Goal: Task Accomplishment & Management: Complete application form

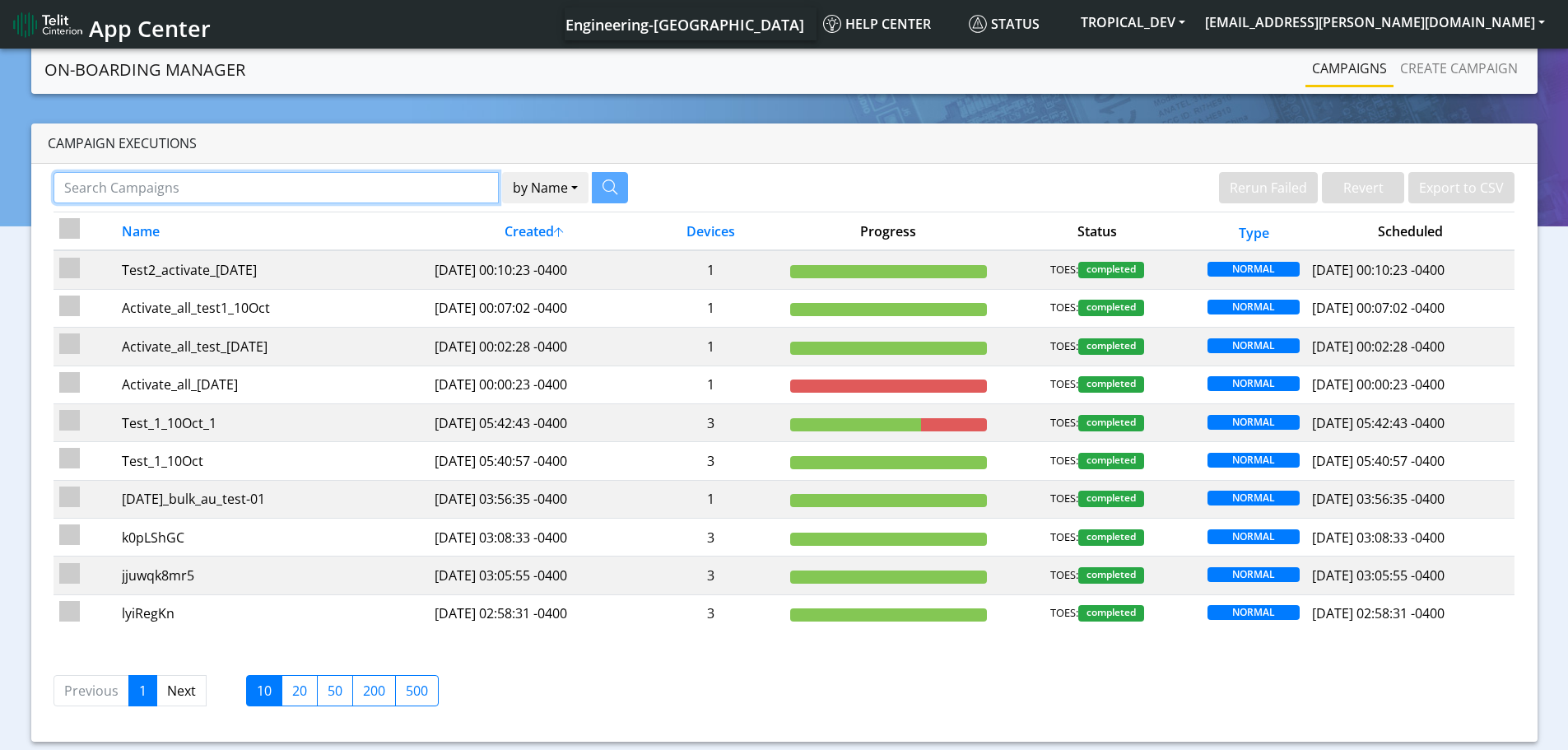
click at [254, 180] on input "Search Campaigns" at bounding box center [276, 188] width 445 height 32
type input "10k"
click at [481, 172] on button "by Name" at bounding box center [524, 188] width 86 height 32
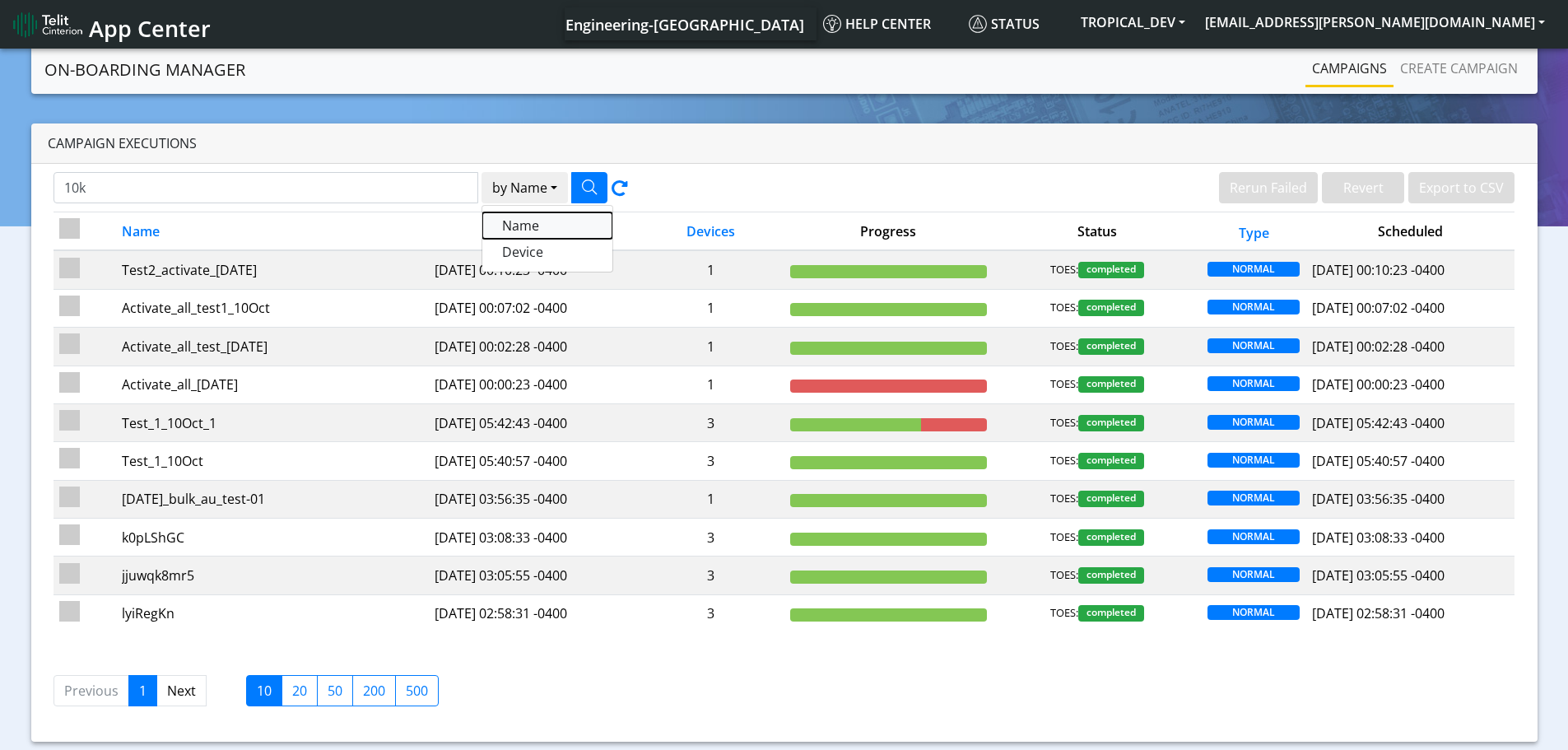
click at [519, 228] on button "Name" at bounding box center [547, 226] width 130 height 26
click at [625, 190] on icon at bounding box center [619, 191] width 17 height 23
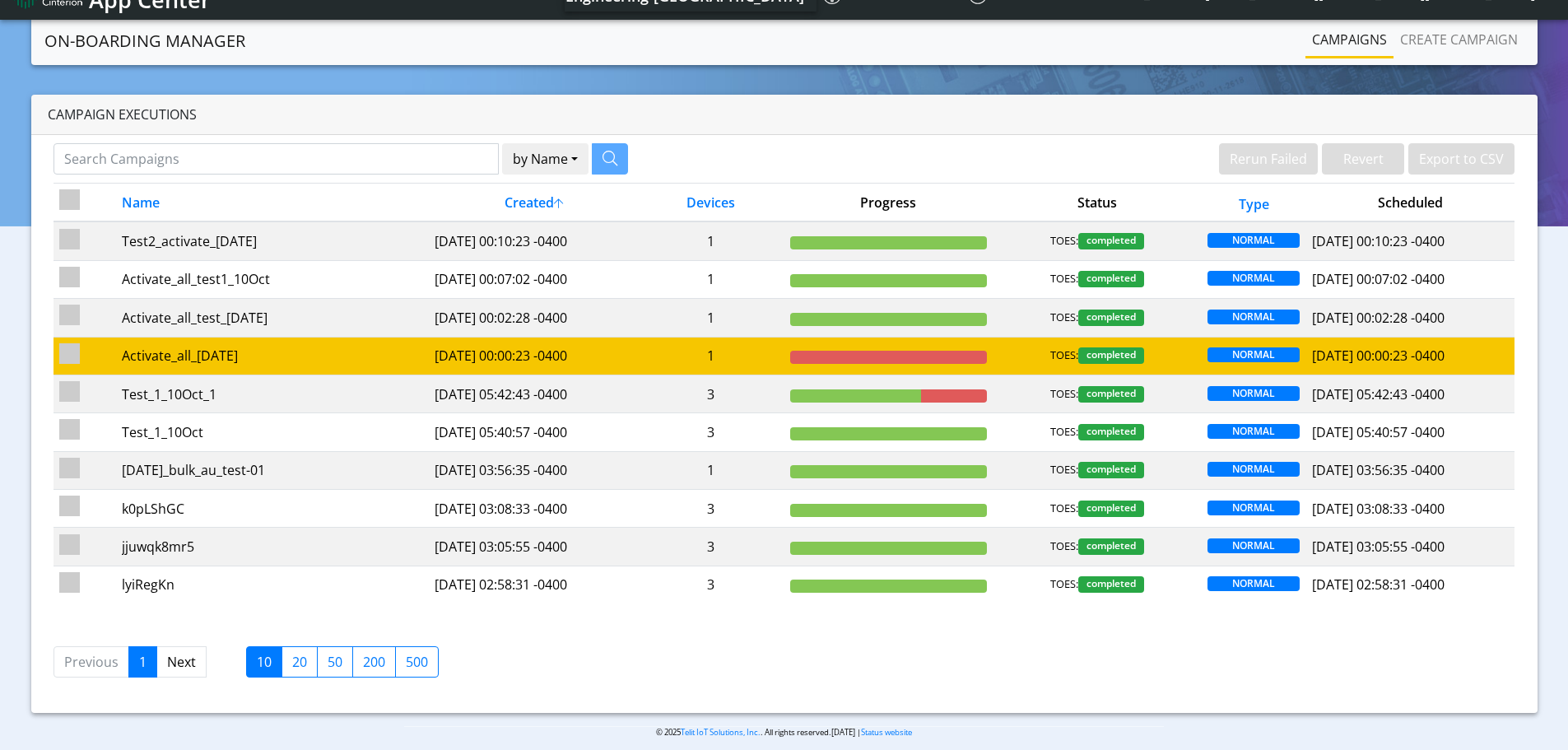
scroll to position [44, 0]
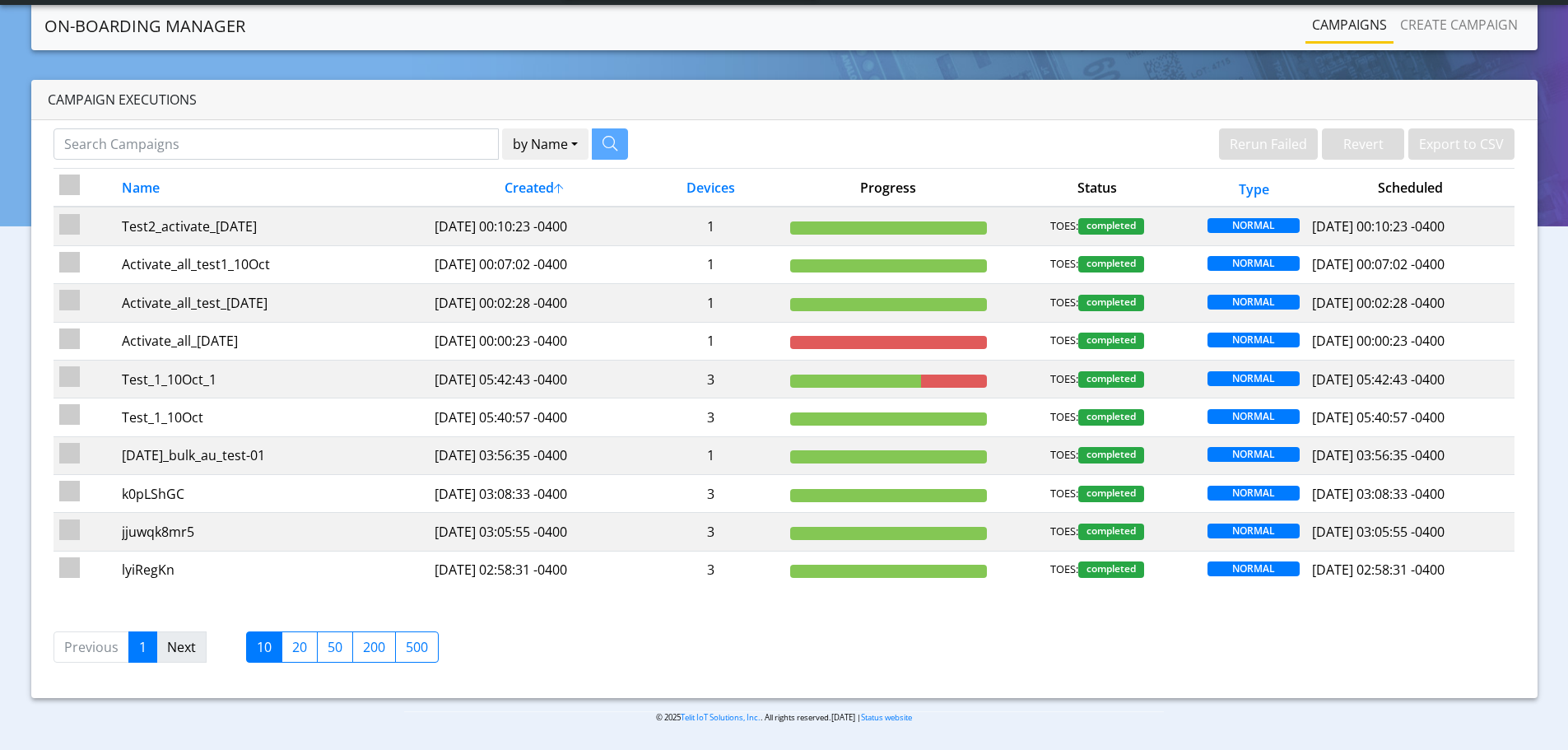
click at [184, 653] on link "Next" at bounding box center [181, 647] width 50 height 32
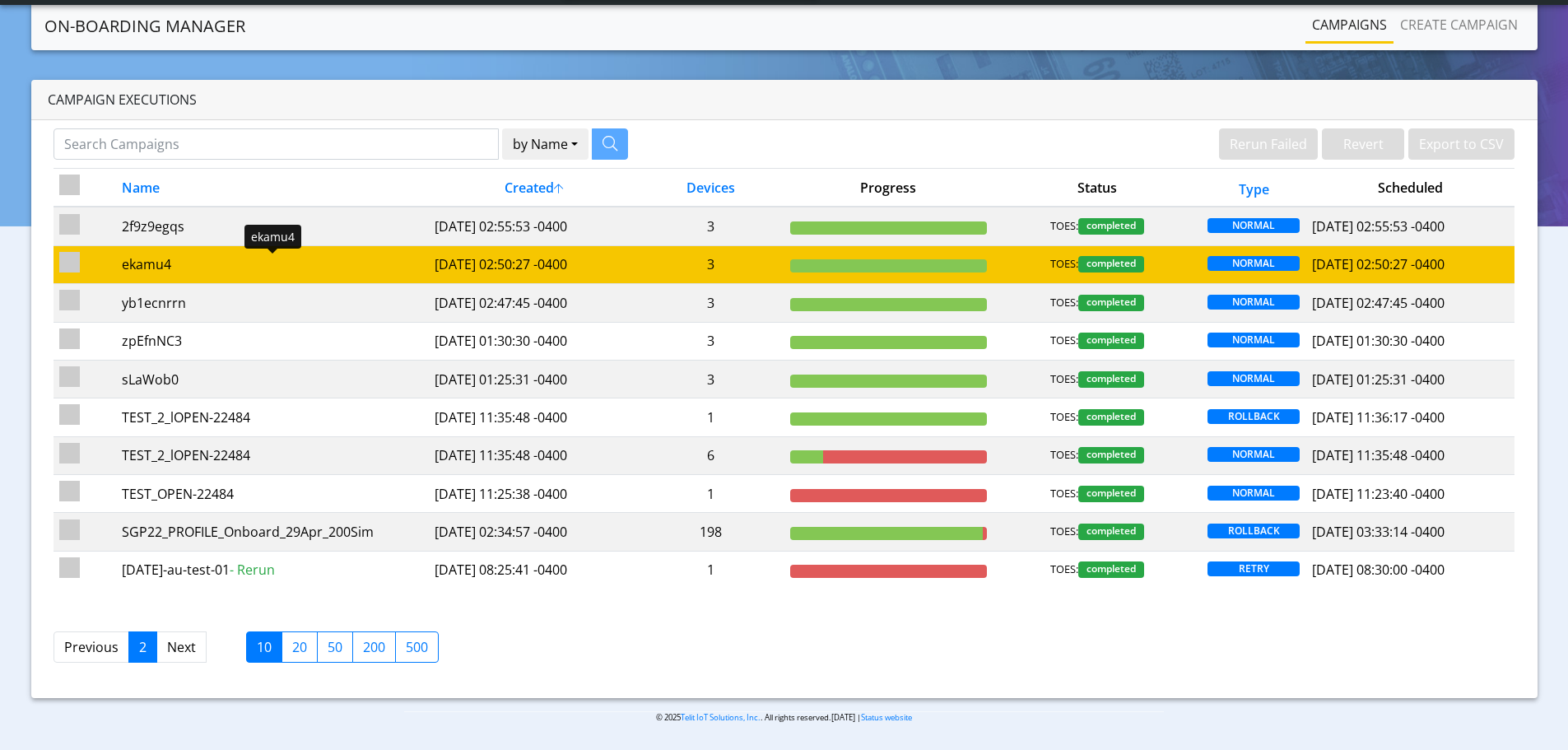
click at [196, 259] on div "ekamu4" at bounding box center [272, 264] width 301 height 19
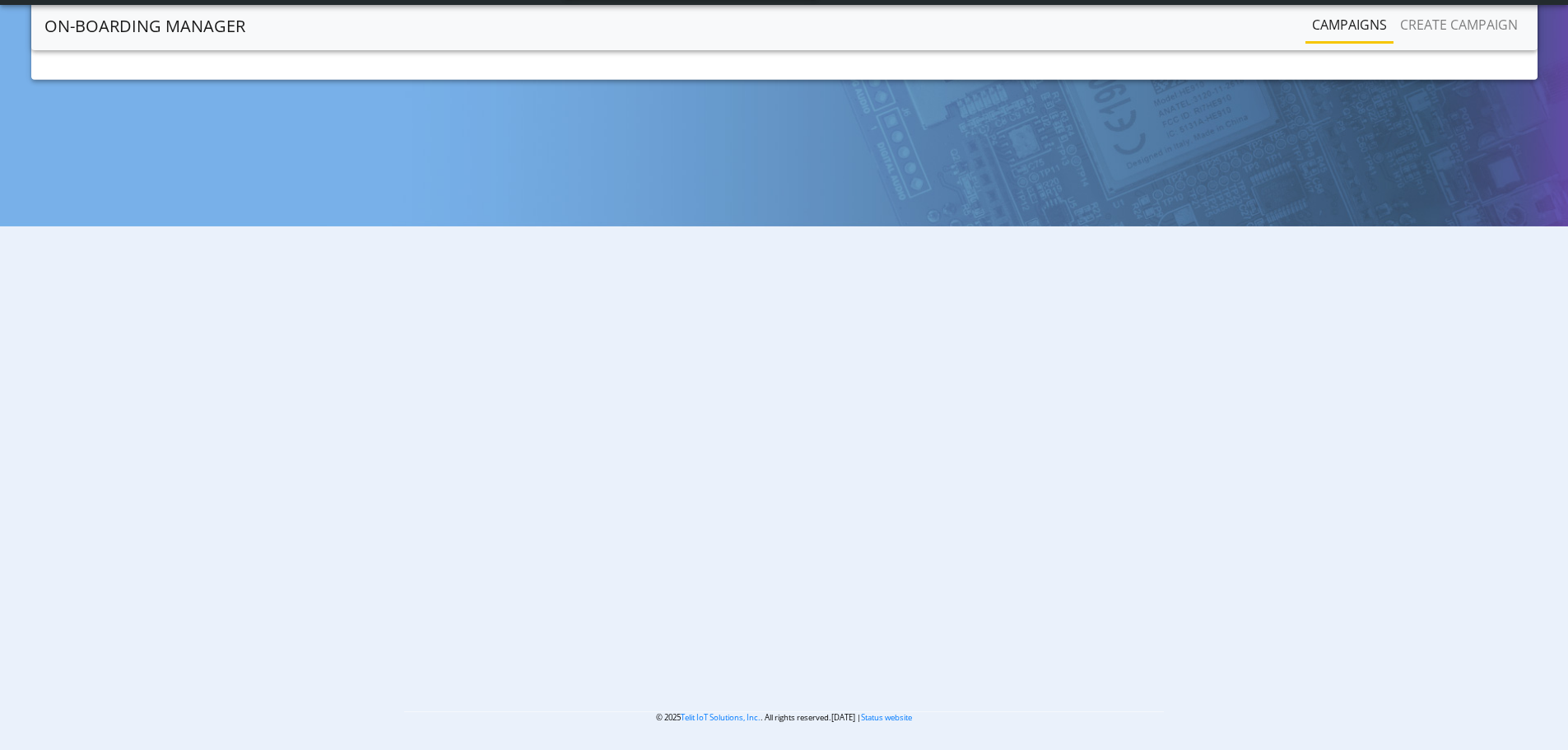
scroll to position [6, 0]
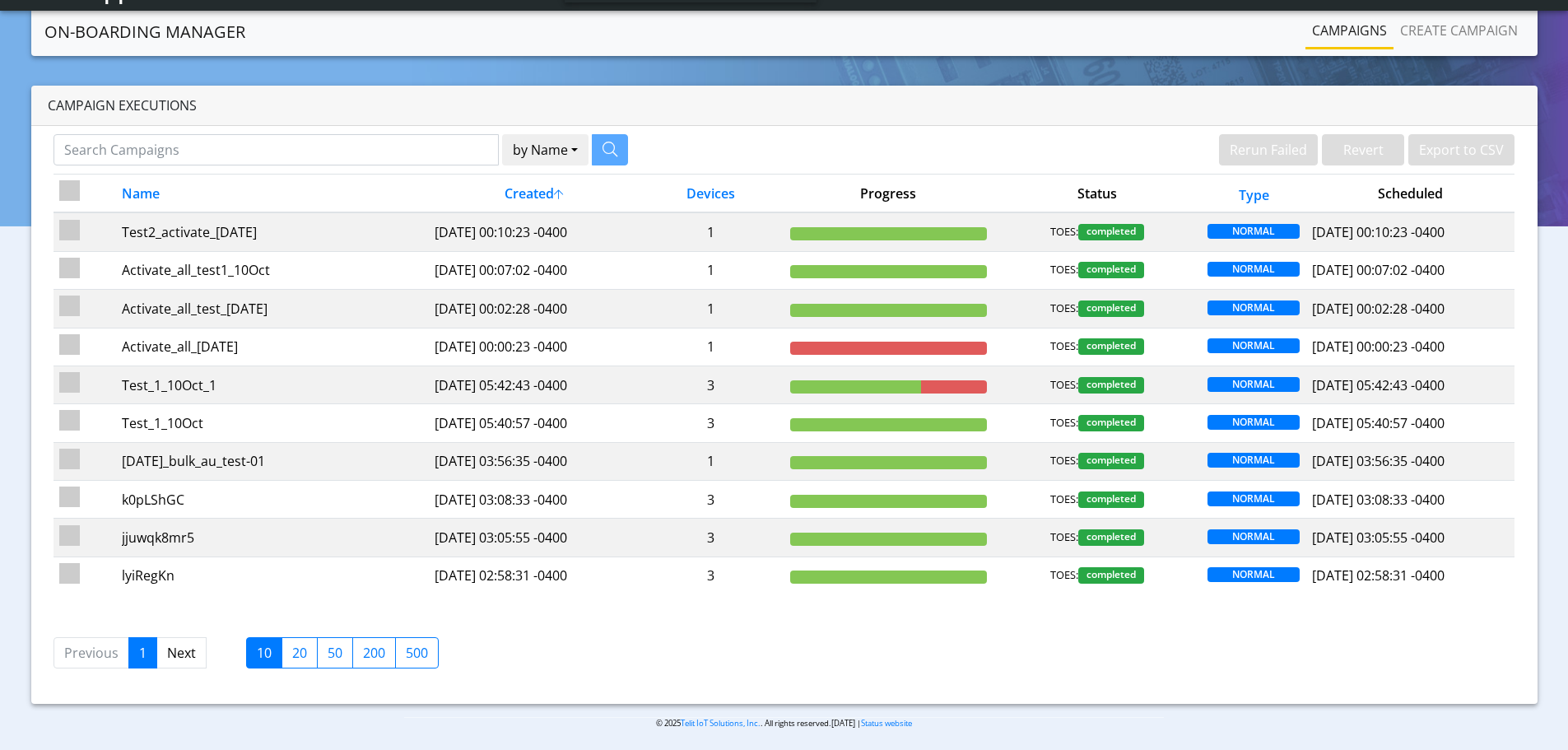
scroll to position [44, 0]
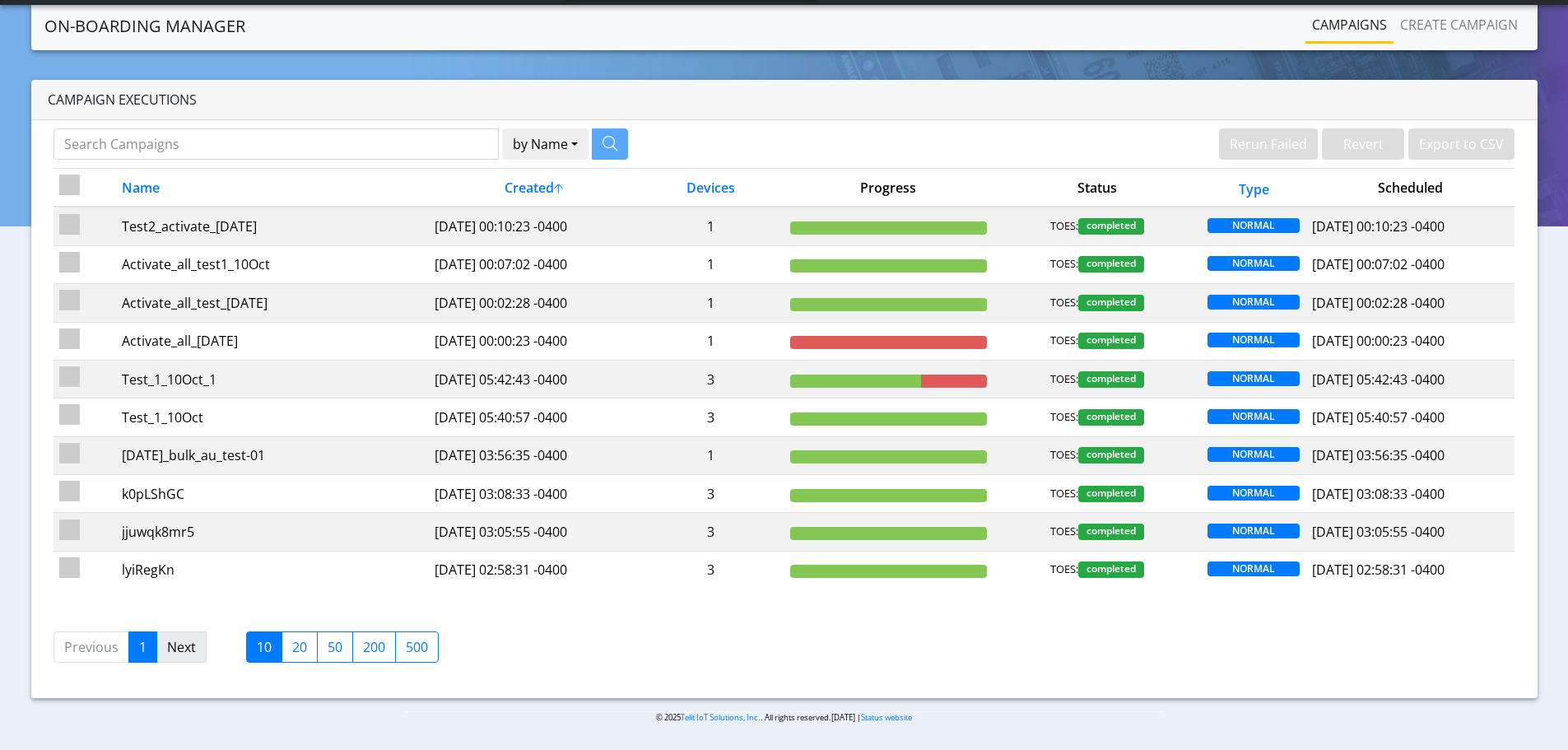
click at [185, 654] on link "Next" at bounding box center [181, 647] width 50 height 32
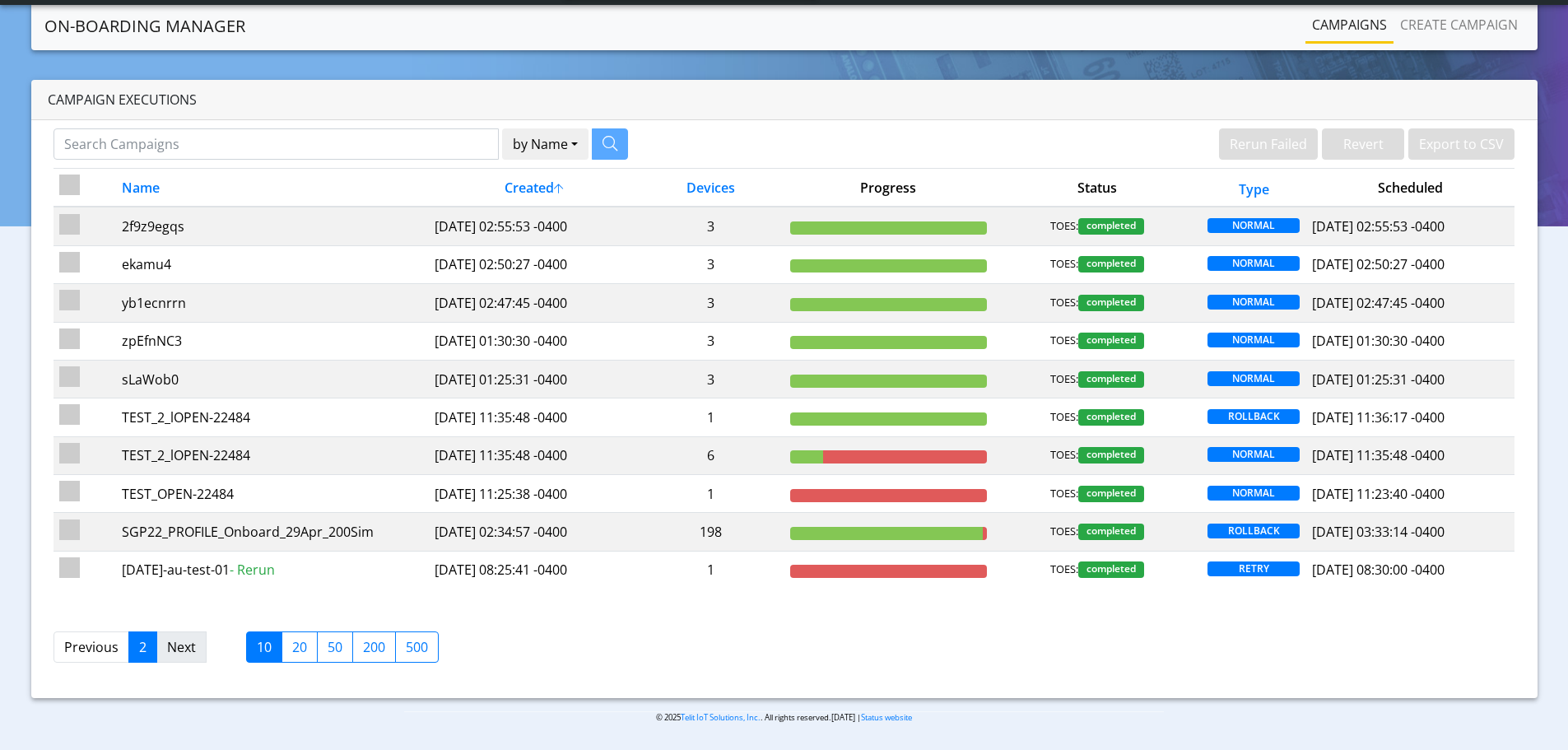
click at [184, 645] on link "Next" at bounding box center [181, 647] width 50 height 32
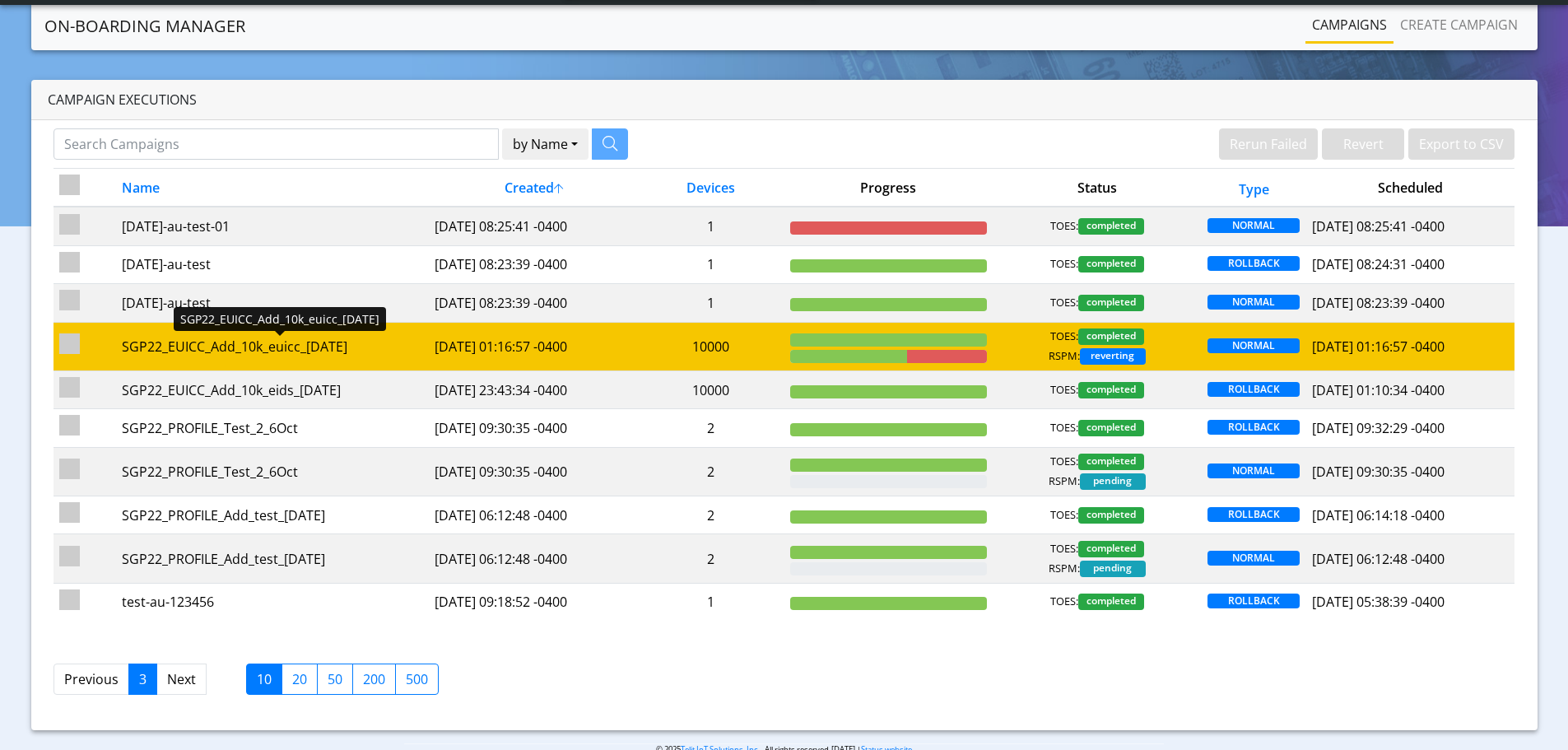
click at [204, 354] on div "SGP22_EUICC_Add_10k_euicc_7Oct" at bounding box center [272, 346] width 301 height 19
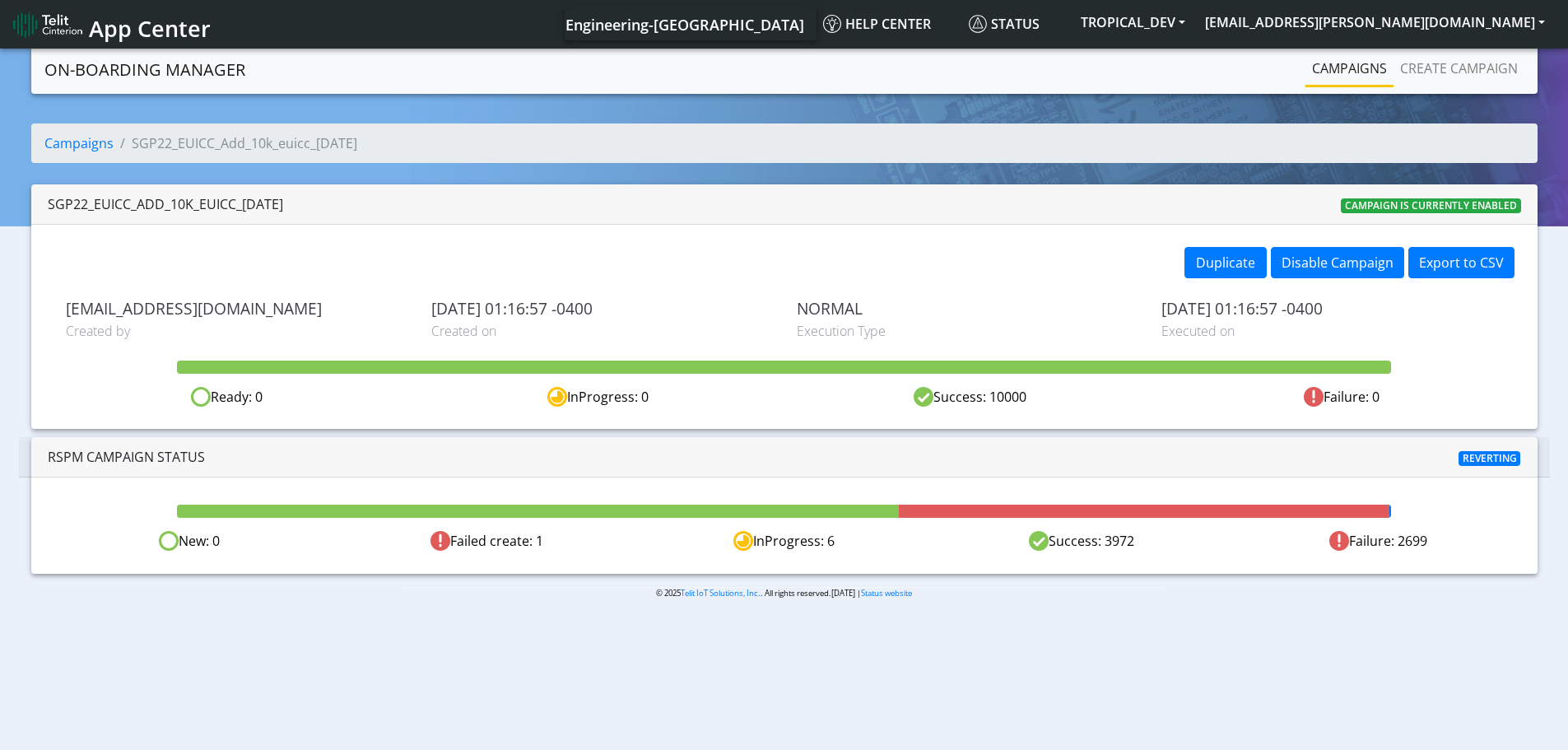
click at [860, 671] on body "App Center Engineering-US Help center Status TROPICAL_DEV sunil.barboza@telit.c…" at bounding box center [784, 400] width 1568 height 710
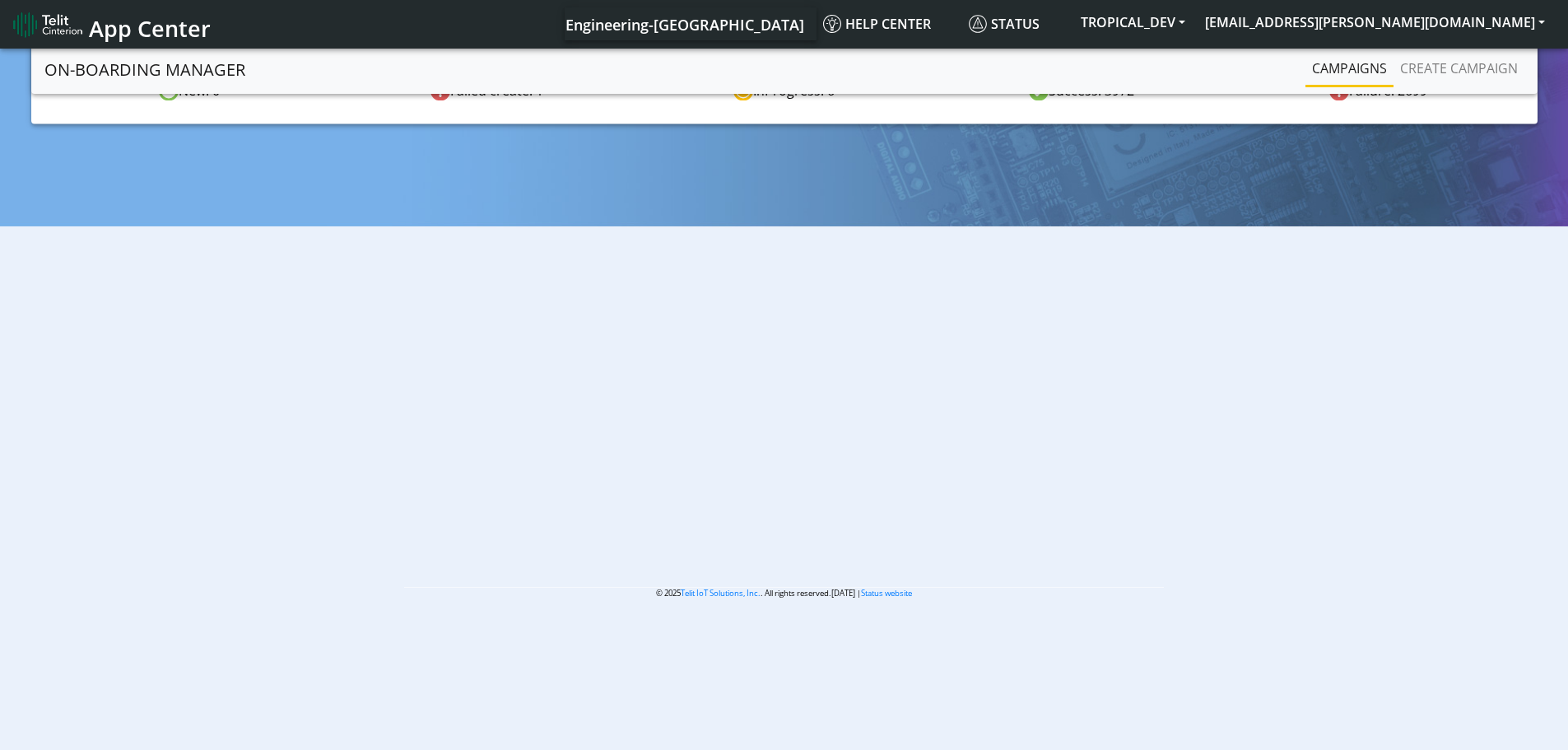
scroll to position [6, 0]
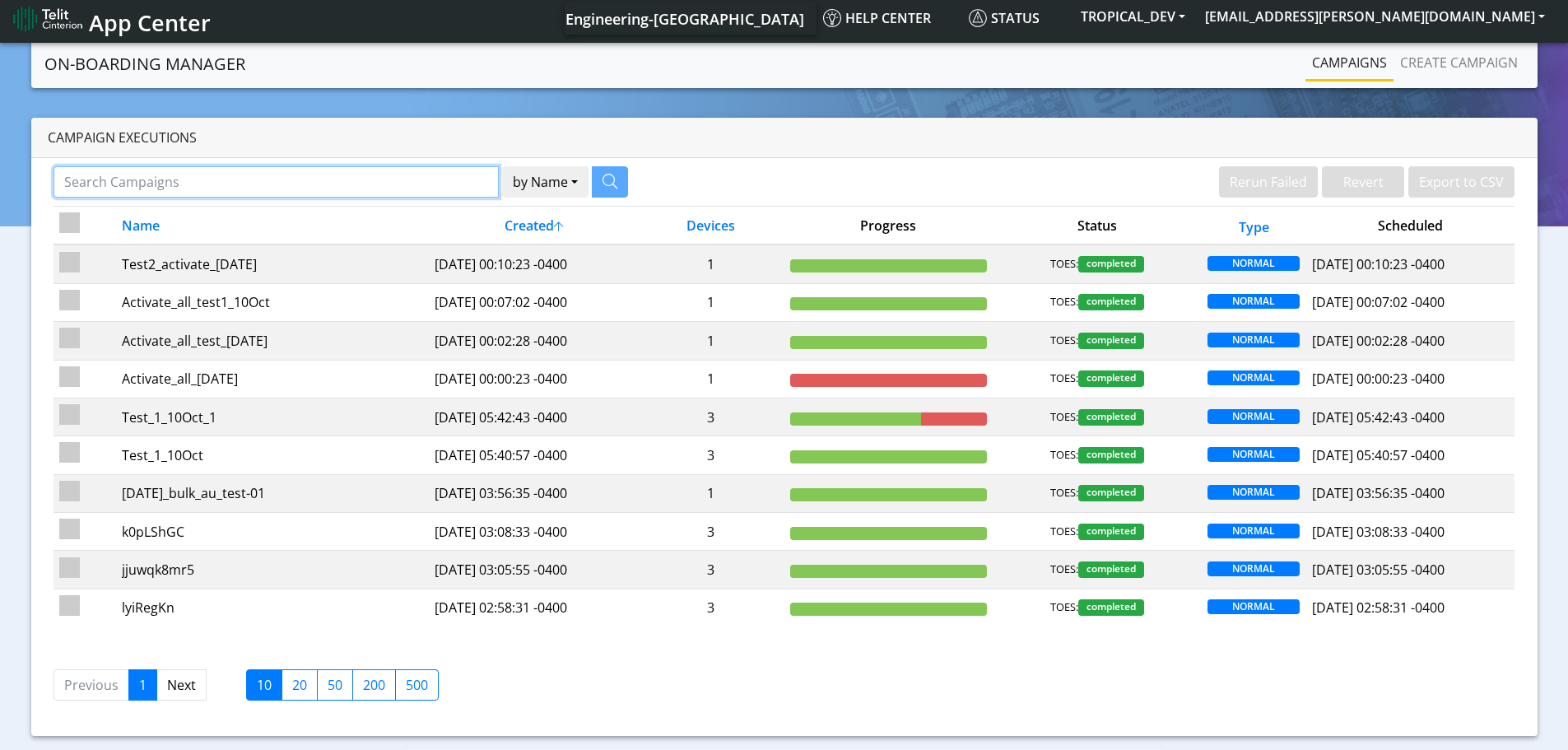
click at [242, 191] on input "Search Campaigns" at bounding box center [276, 182] width 445 height 32
type input "10k"
click at [582, 181] on icon "button" at bounding box center [589, 181] width 15 height 15
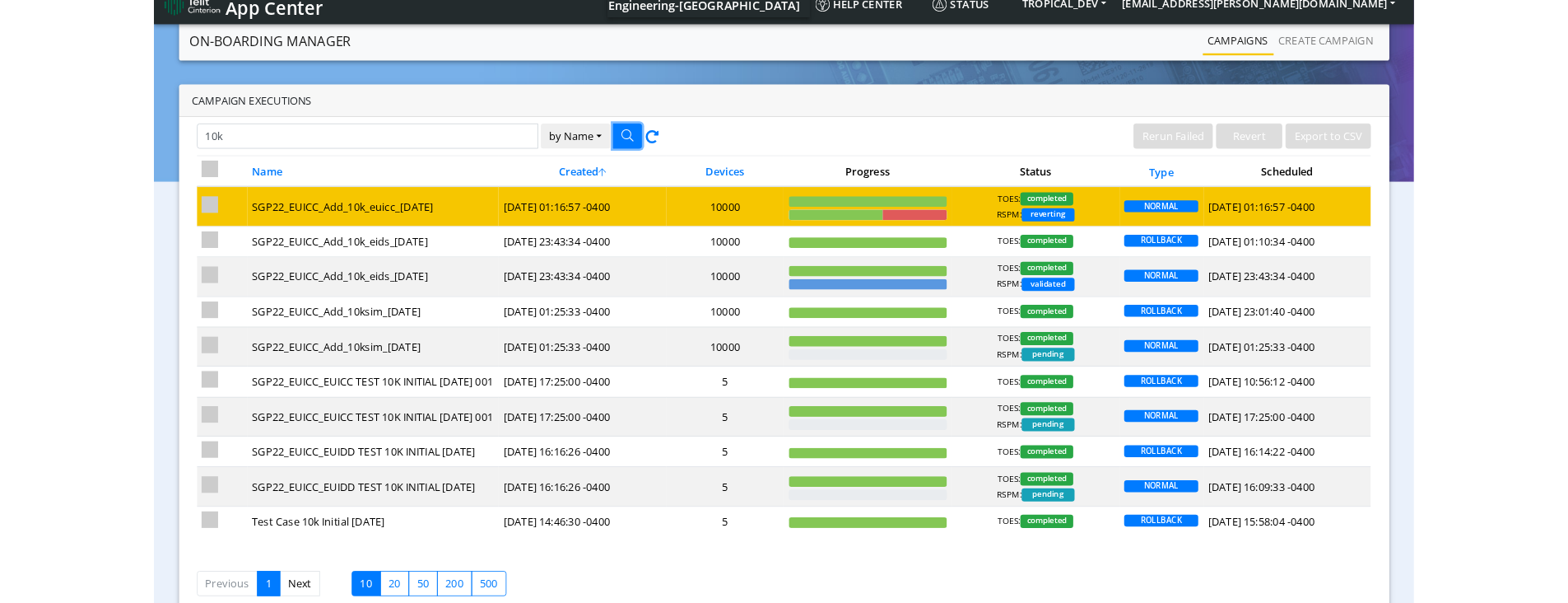
scroll to position [0, 0]
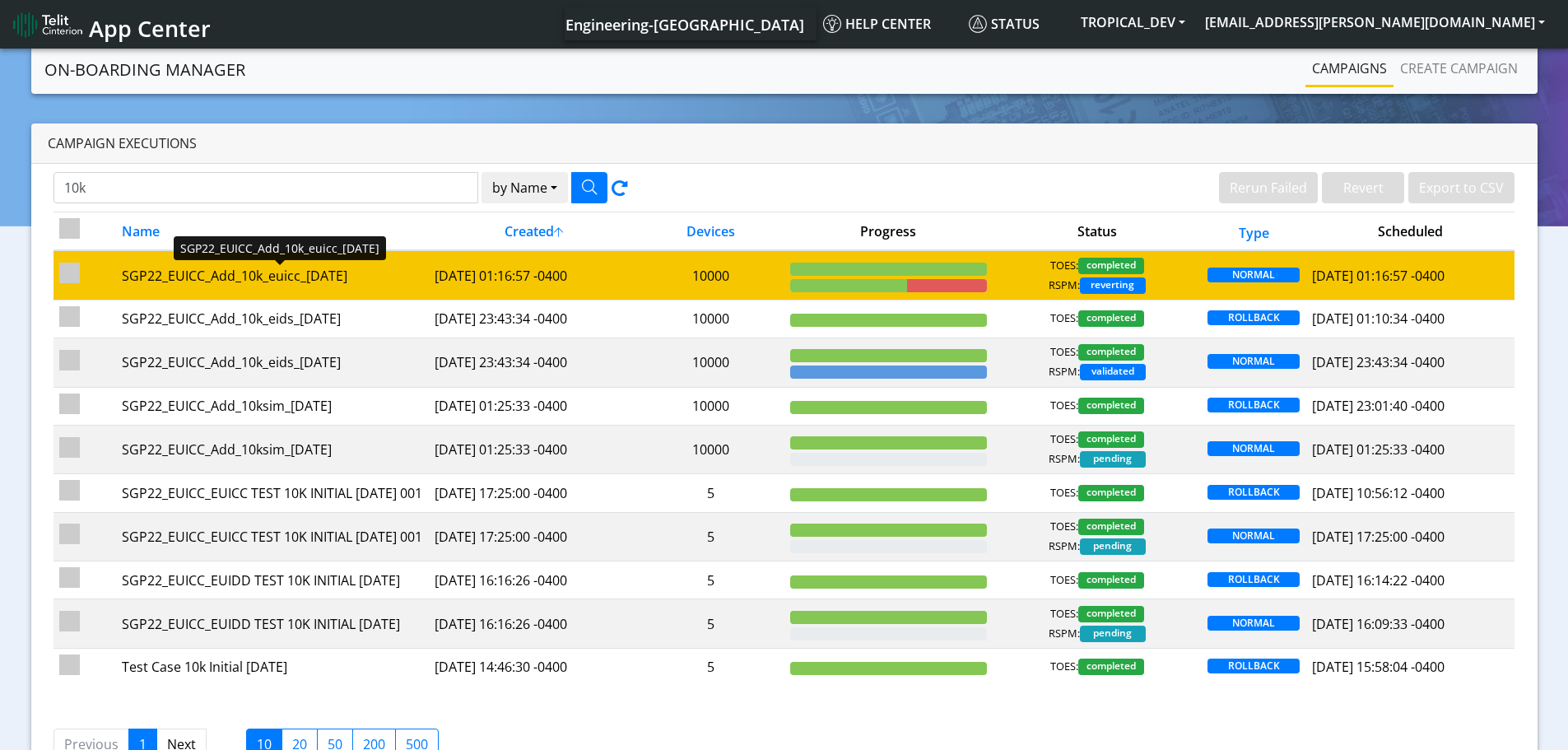
click at [372, 274] on div "SGP22_EUICC_Add_10k_euicc_7Oct" at bounding box center [272, 276] width 301 height 19
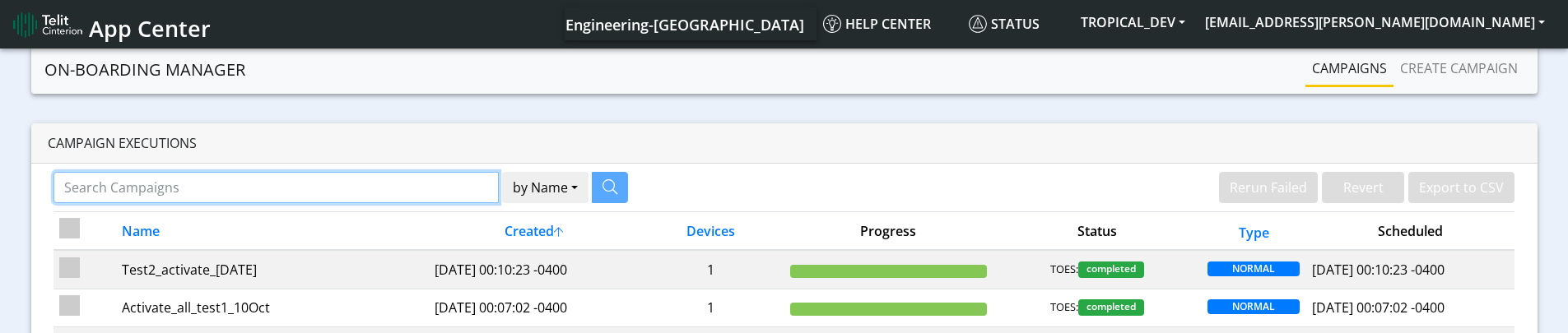
click at [177, 179] on input "Search Campaigns" at bounding box center [276, 188] width 445 height 32
type input "10k"
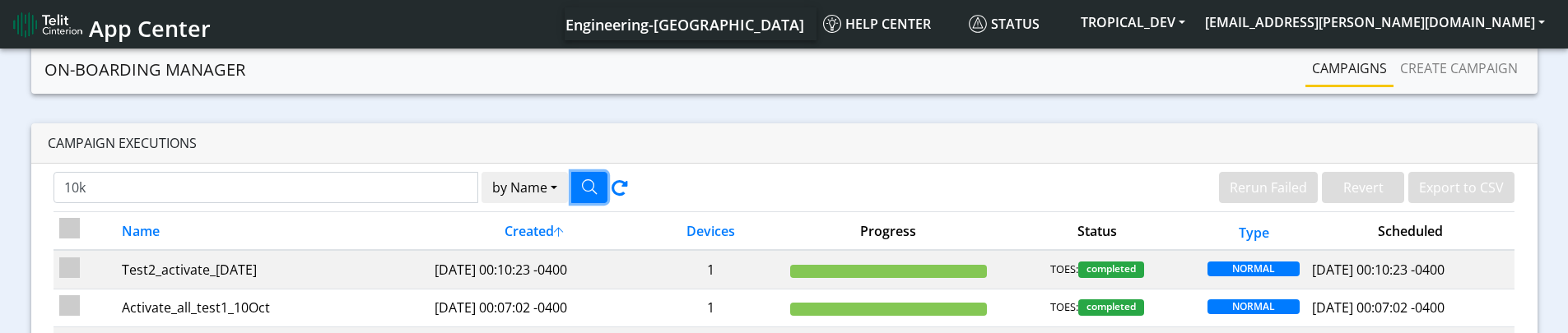
click at [589, 178] on button "button" at bounding box center [589, 188] width 36 height 32
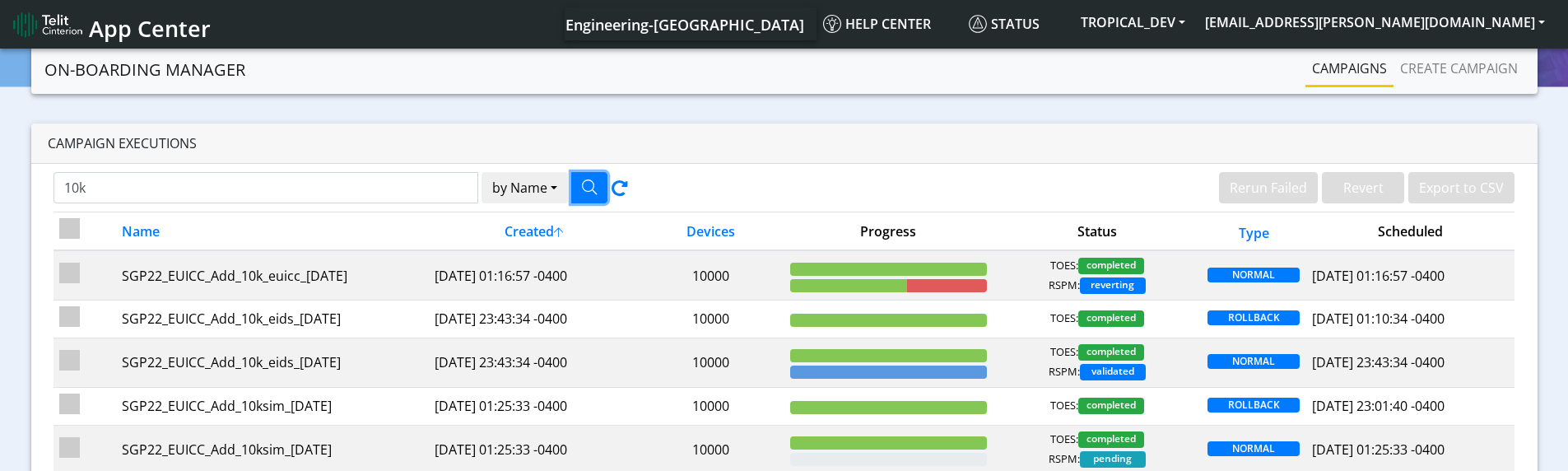
click at [591, 192] on icon "button" at bounding box center [589, 186] width 15 height 15
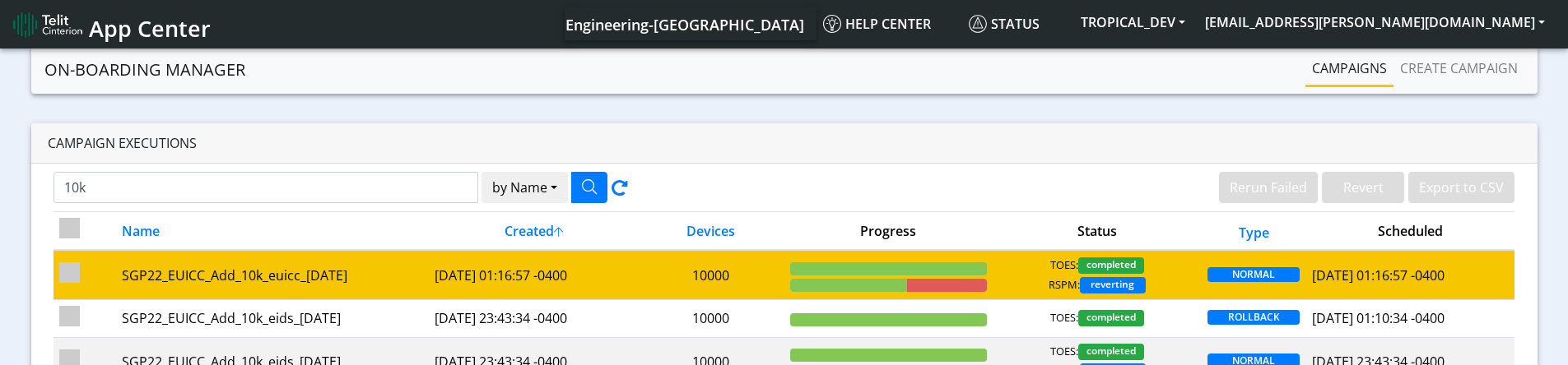
click at [686, 273] on td "10000" at bounding box center [711, 275] width 147 height 49
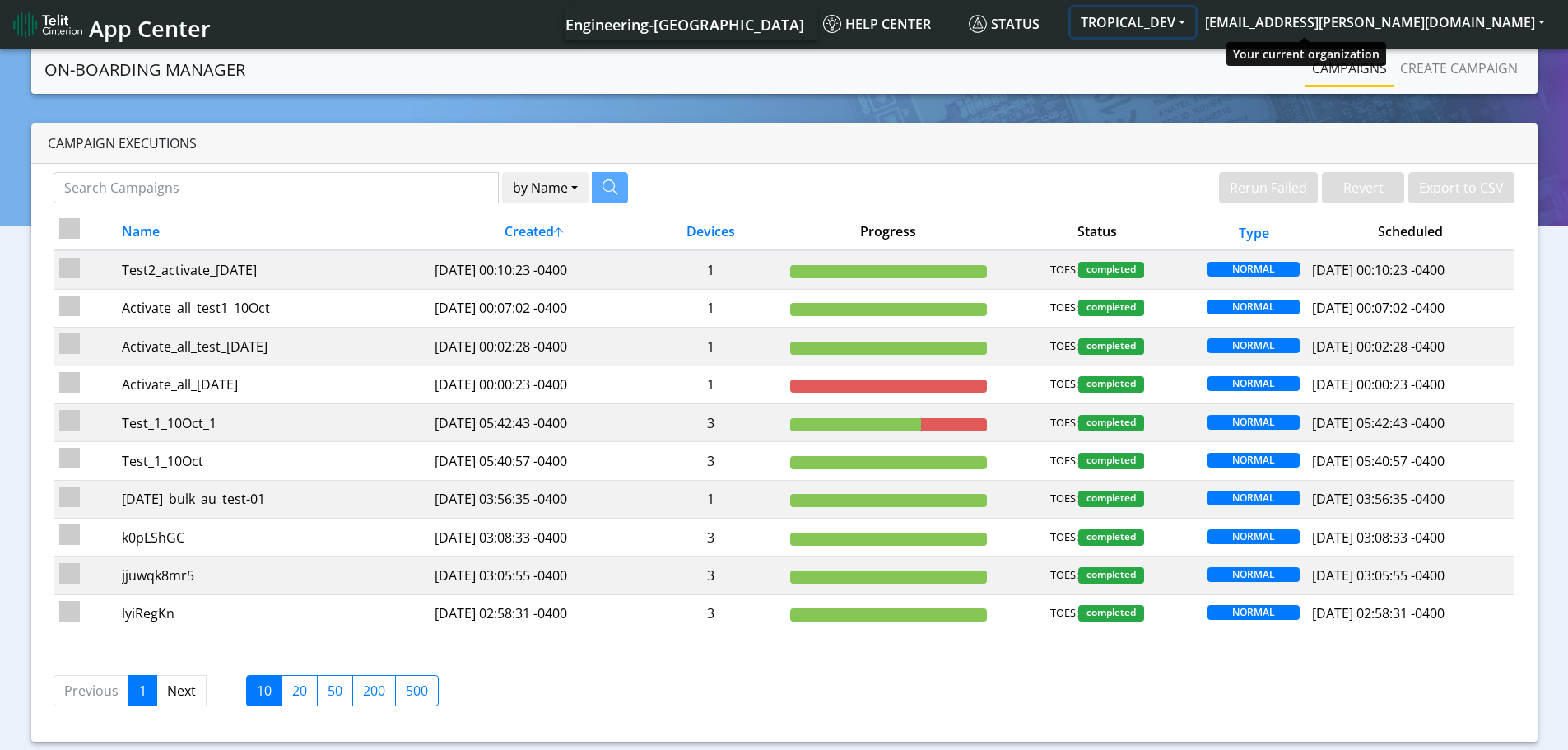
click at [1196, 21] on button "TROPICAL_DEV" at bounding box center [1132, 22] width 124 height 30
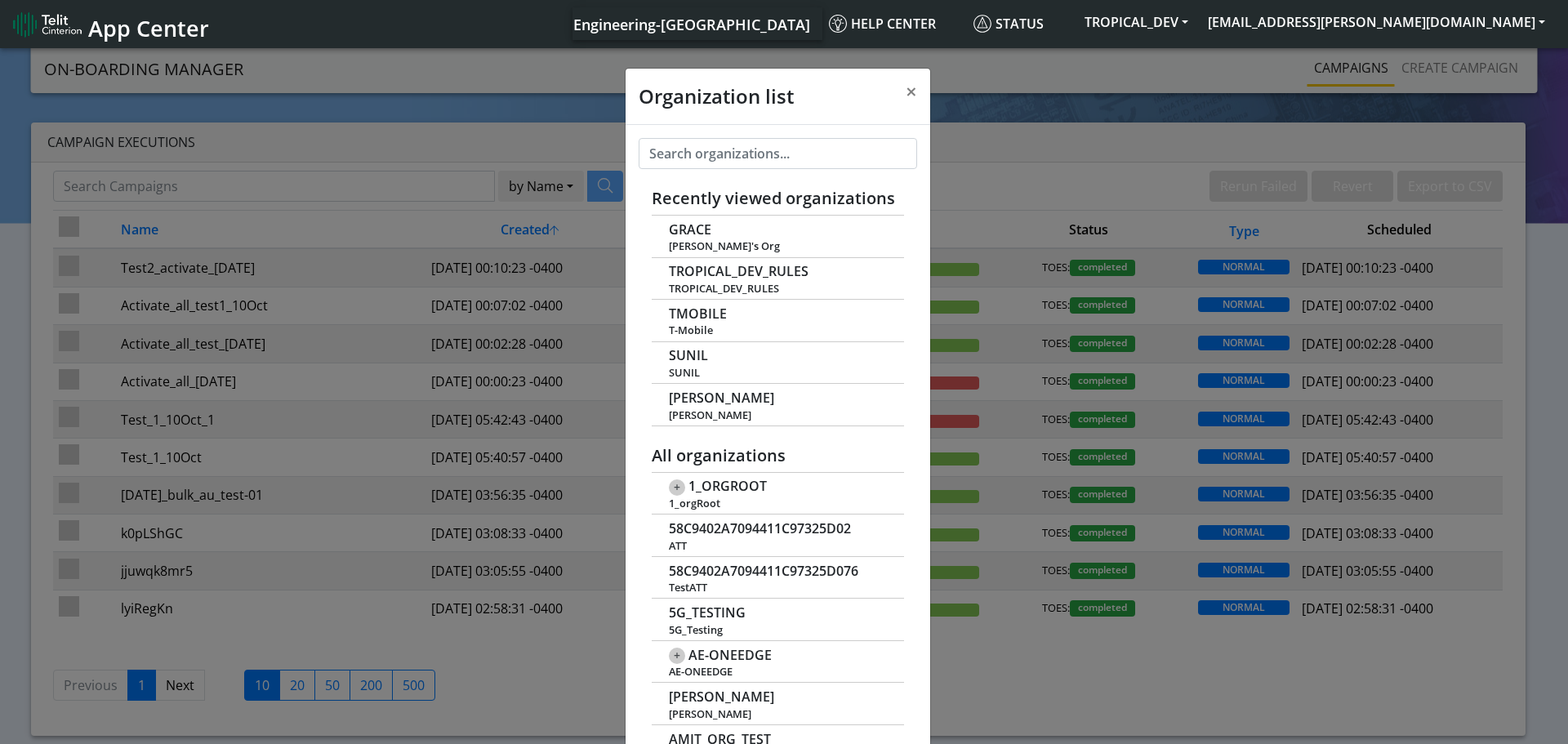
scroll to position [6, 0]
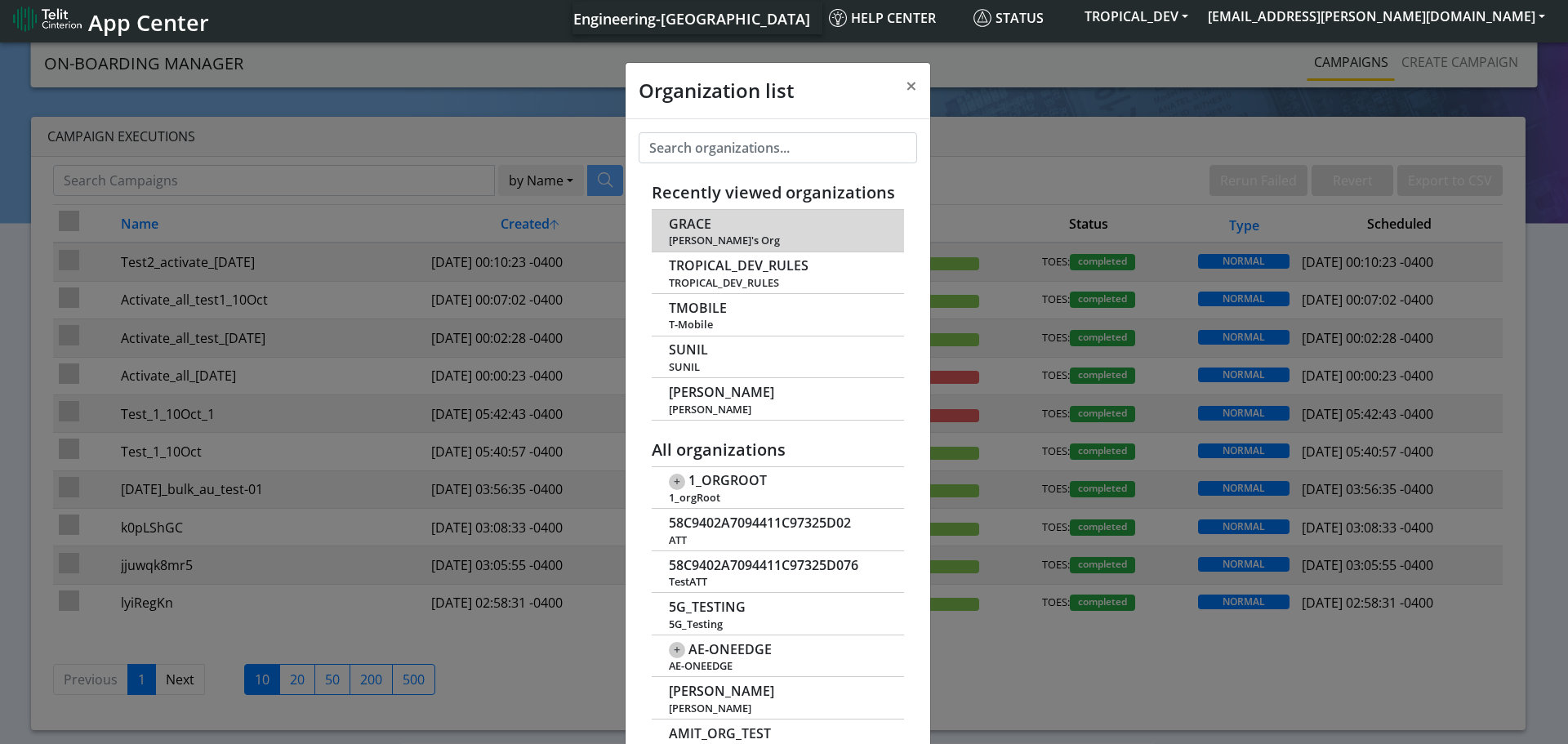
click at [684, 226] on span "GRACE" at bounding box center [689, 224] width 43 height 16
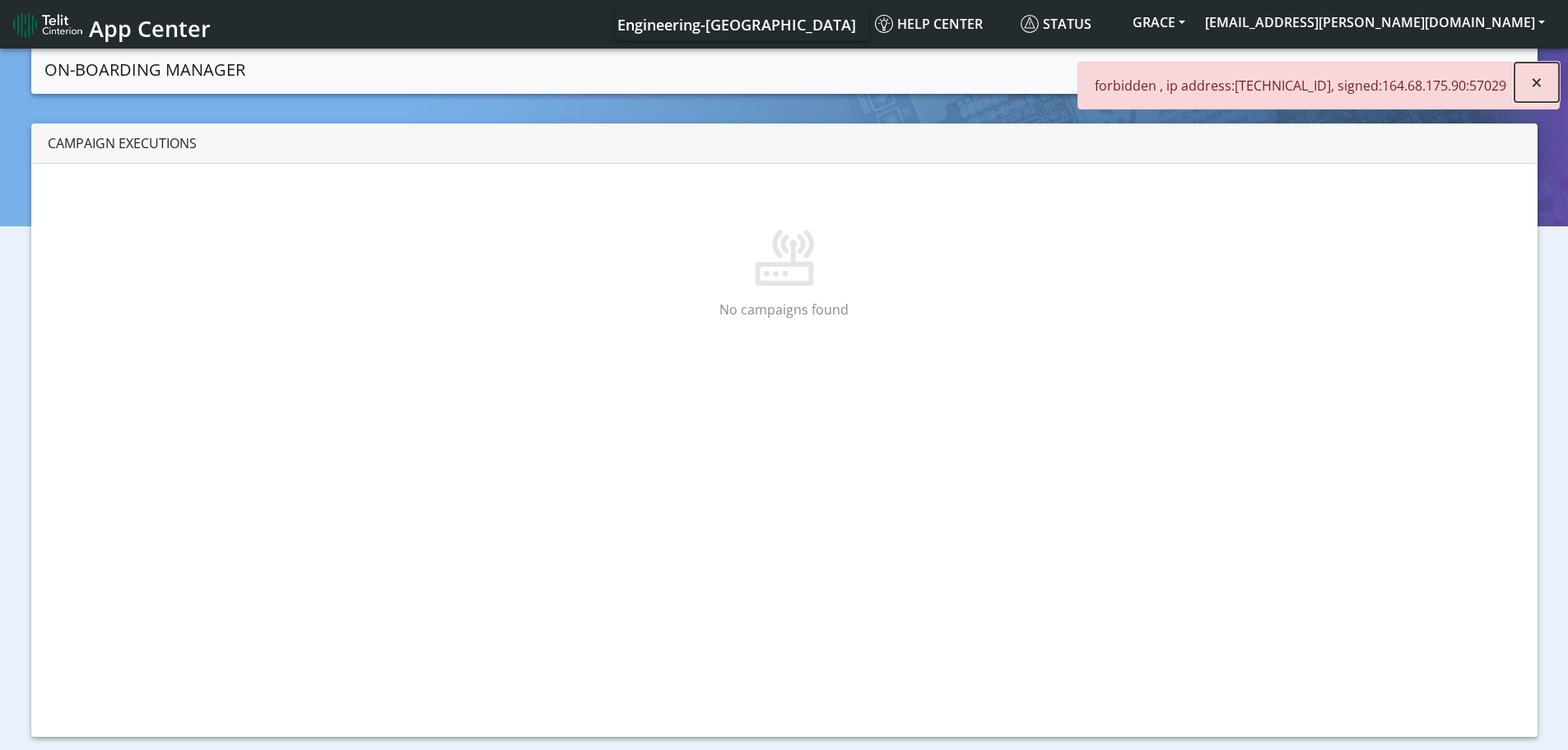
click at [1537, 80] on span "×" at bounding box center [1536, 82] width 11 height 27
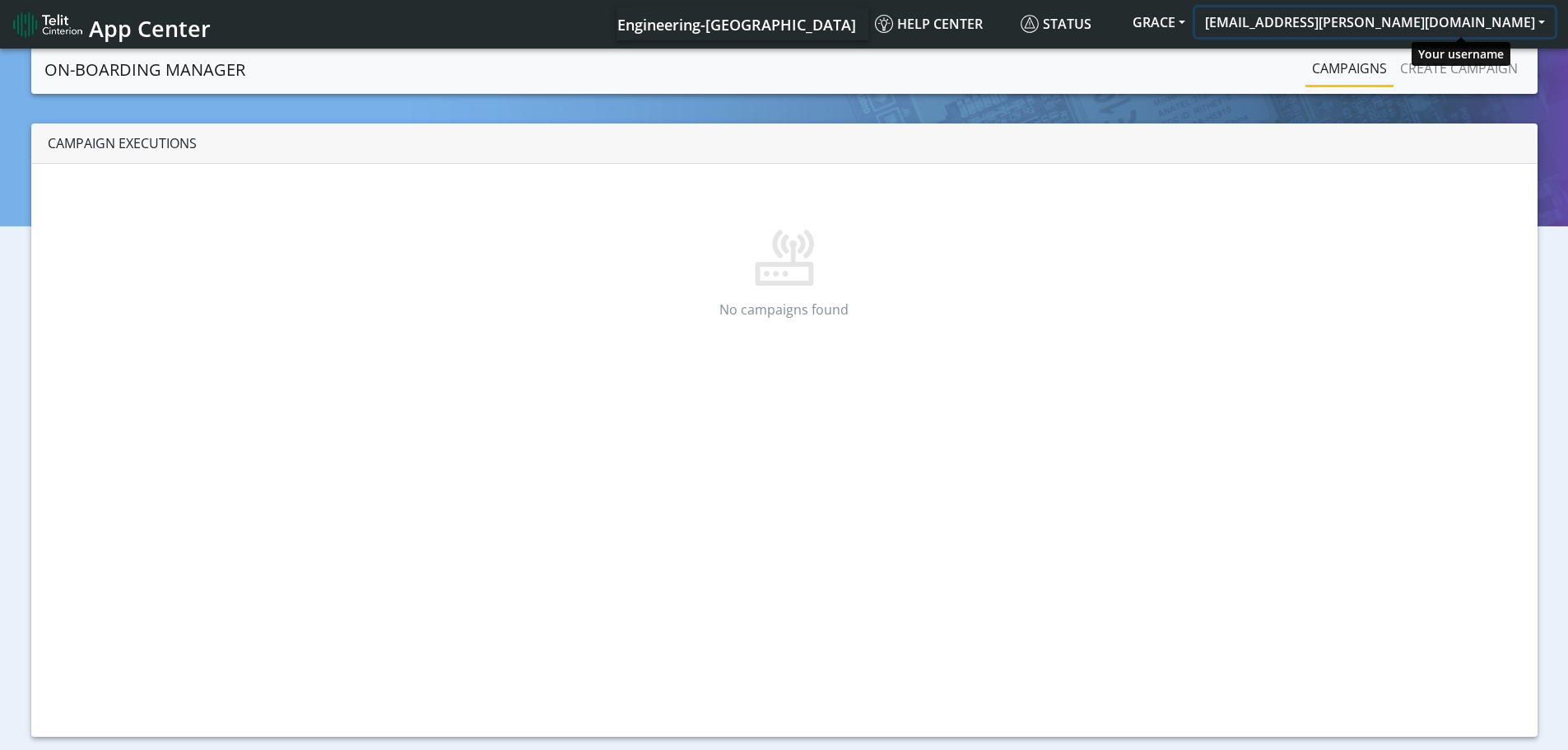
click at [1398, 21] on button "[EMAIL_ADDRESS][PERSON_NAME][DOMAIN_NAME]" at bounding box center [1375, 22] width 359 height 30
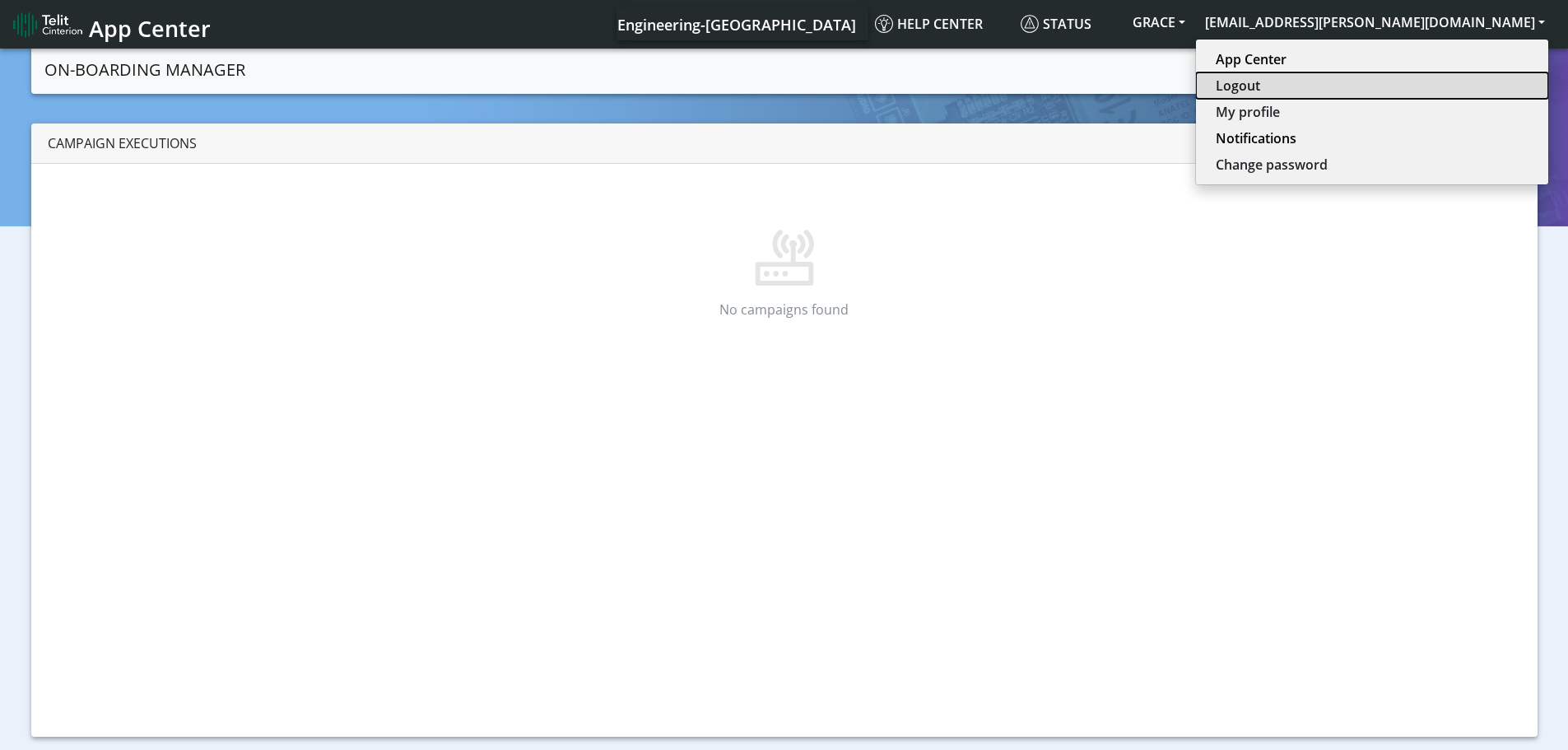
click at [1409, 84] on button "Logout" at bounding box center [1372, 85] width 352 height 26
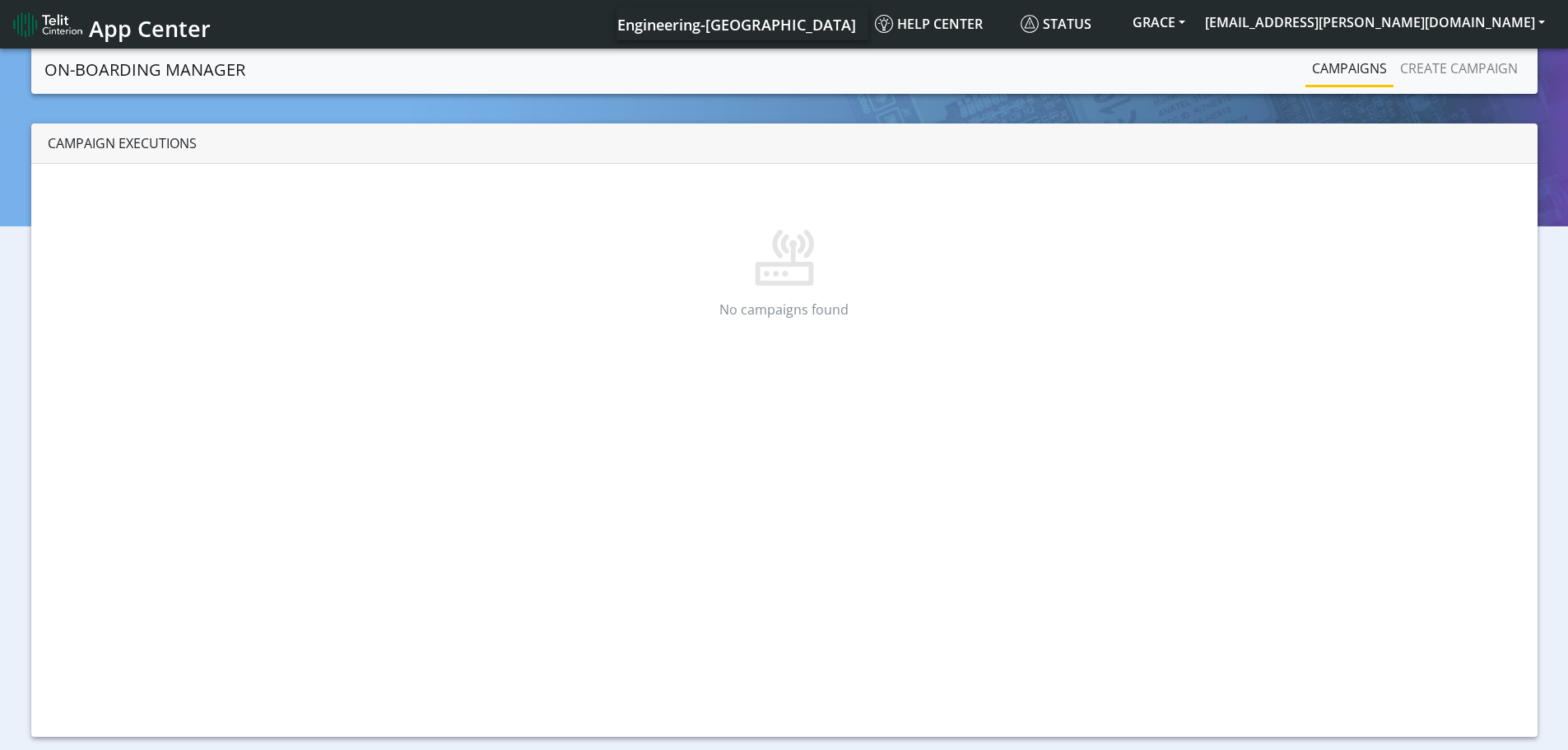
click at [1340, 70] on link "Campaigns" at bounding box center [1349, 68] width 88 height 32
click at [1439, 71] on link "Create campaign" at bounding box center [1458, 68] width 131 height 32
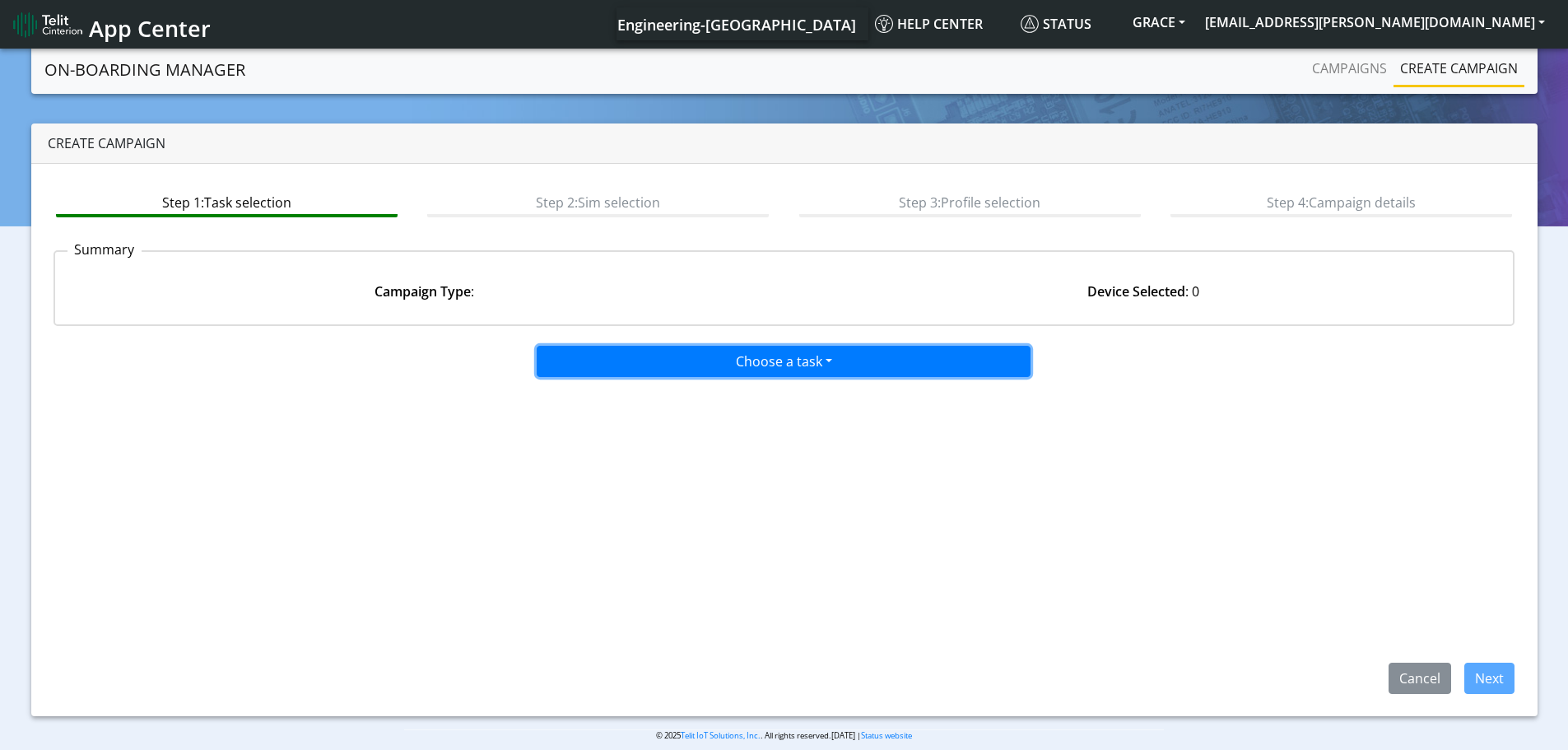
click at [710, 359] on button "Choose a task" at bounding box center [784, 362] width 494 height 32
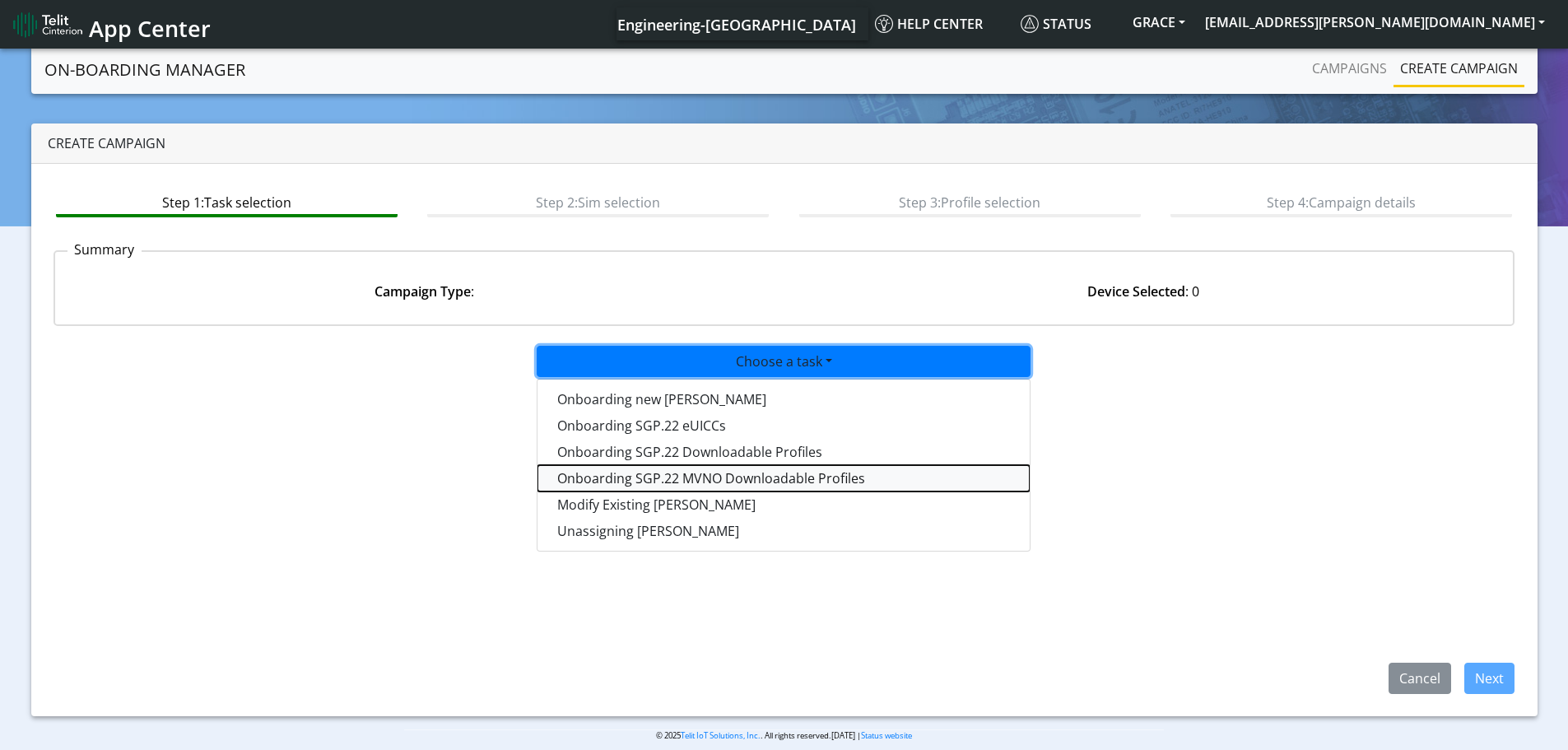
click at [681, 480] on tasksgp22mvnoprofile-dropdown "Onboarding SGP.22 MVNO Downloadable Profiles" at bounding box center [784, 478] width 492 height 26
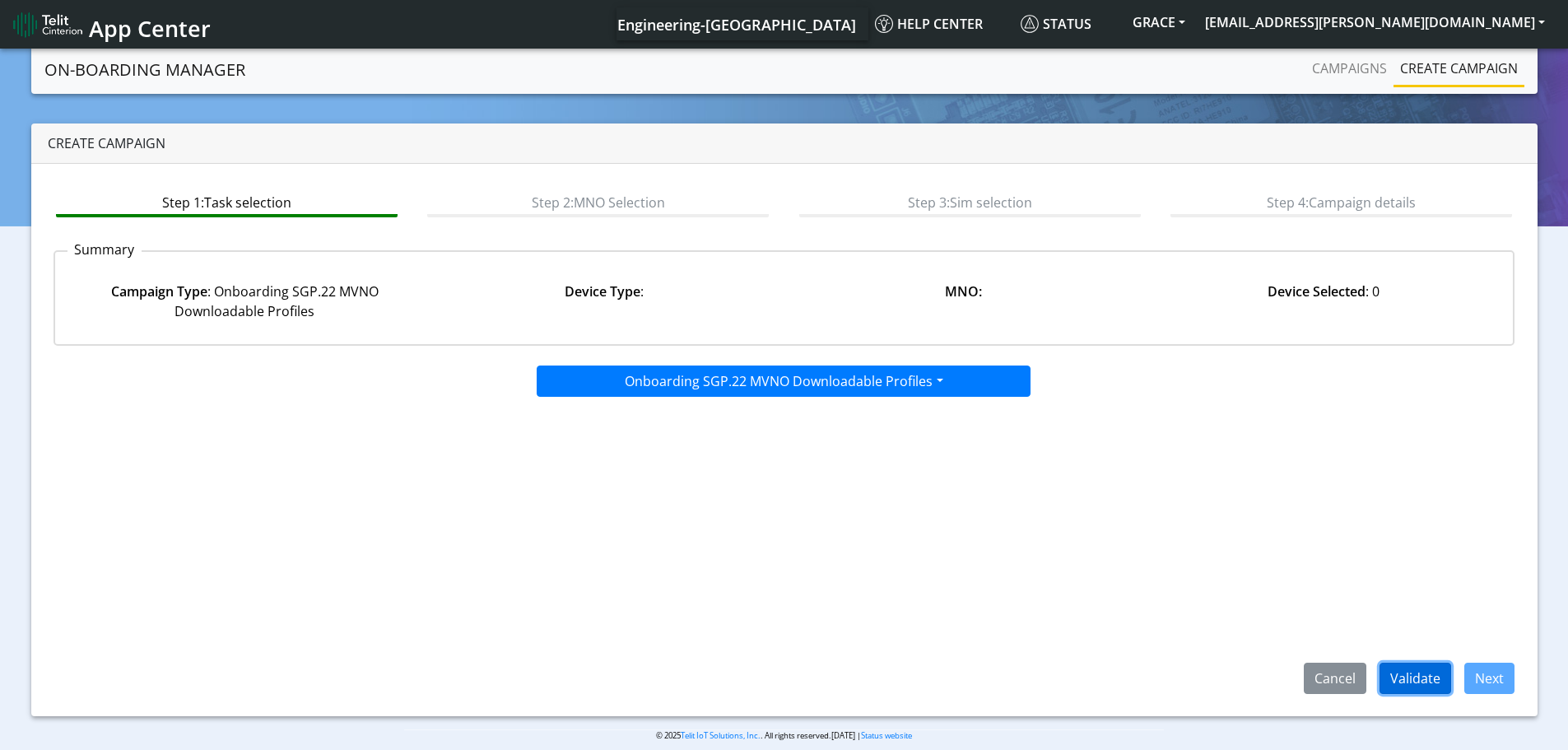
click at [1405, 683] on button "Validate" at bounding box center [1415, 678] width 72 height 32
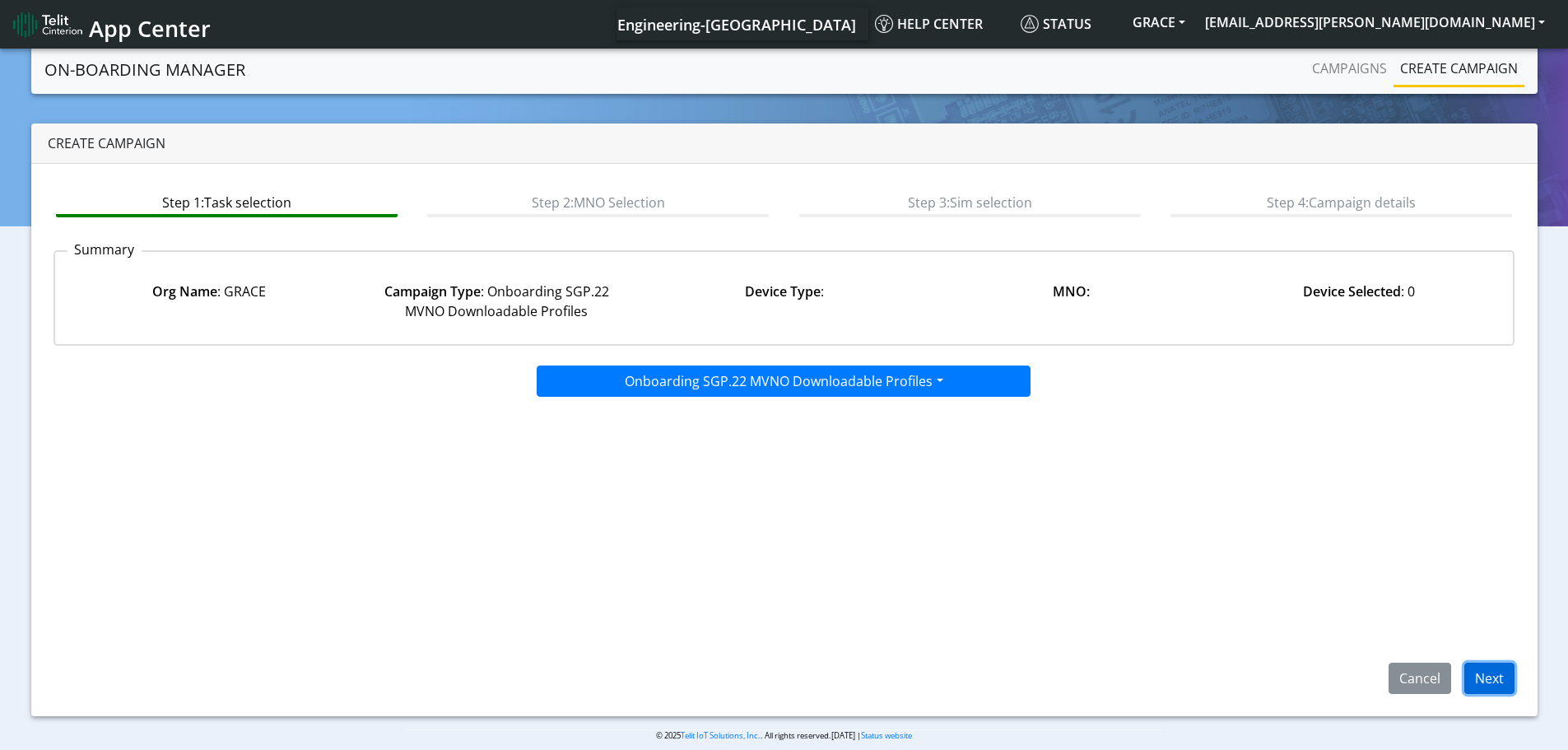
click at [1486, 686] on button "Next" at bounding box center [1489, 678] width 50 height 32
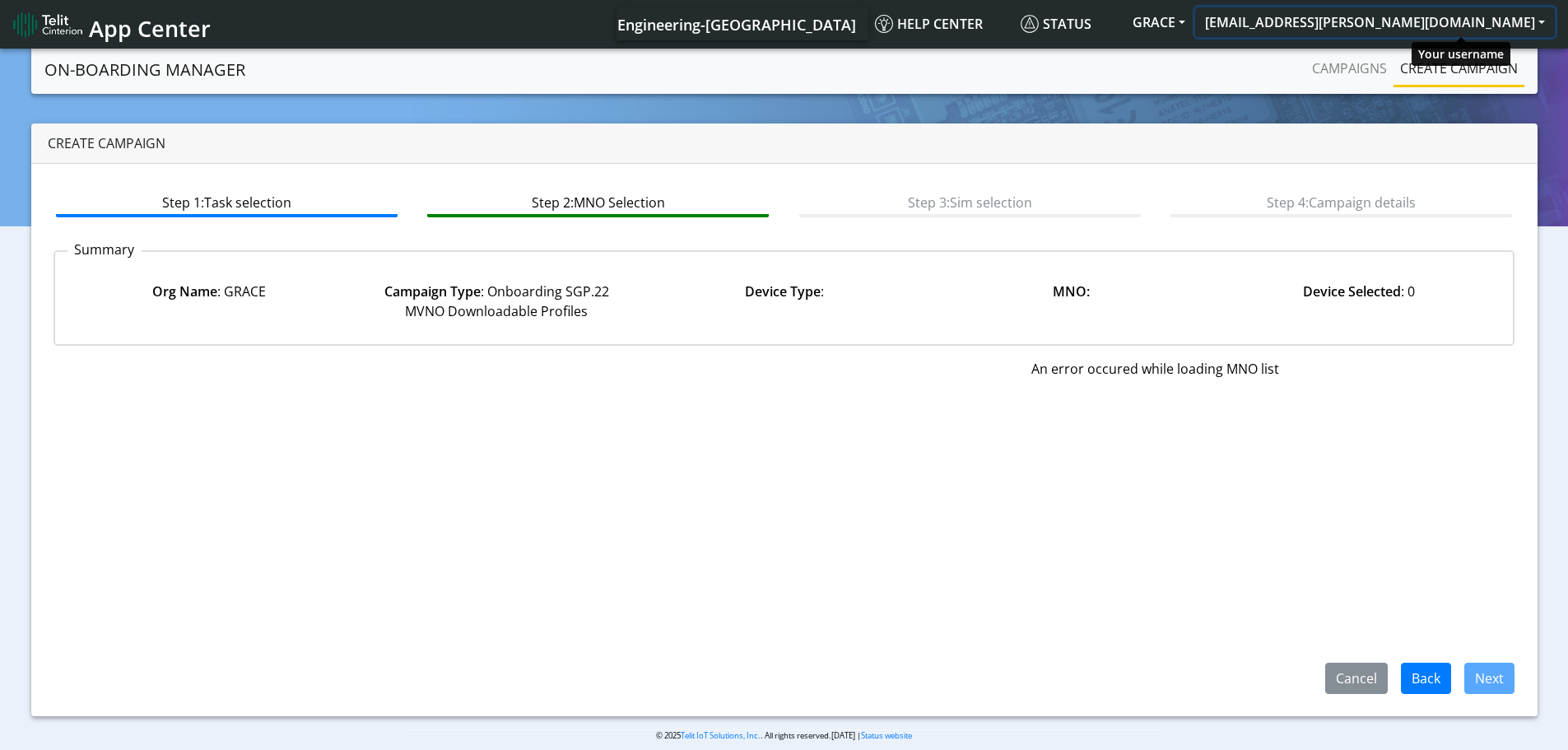
click at [1444, 25] on button "[EMAIL_ADDRESS][PERSON_NAME][DOMAIN_NAME]" at bounding box center [1375, 22] width 359 height 30
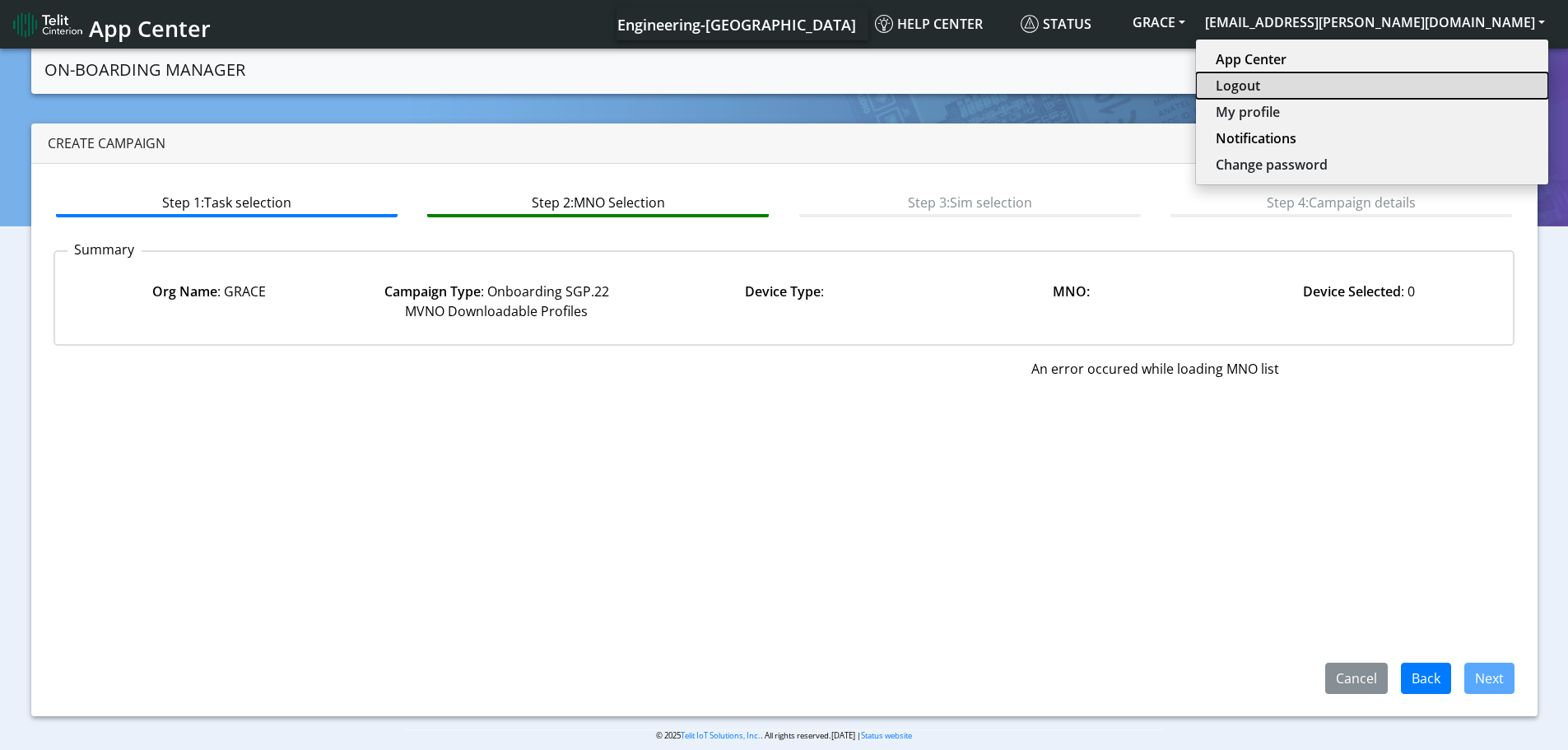
click at [1424, 86] on button "Logout" at bounding box center [1372, 85] width 352 height 26
